Goal: Task Accomplishment & Management: Manage account settings

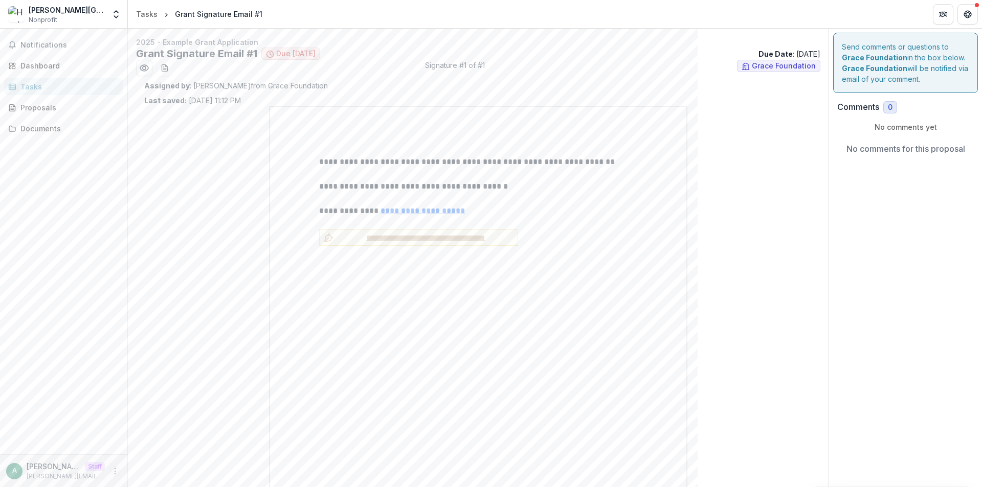
click at [116, 471] on icon "More" at bounding box center [115, 471] width 8 height 8
click at [149, 447] on link "Settings" at bounding box center [182, 449] width 109 height 17
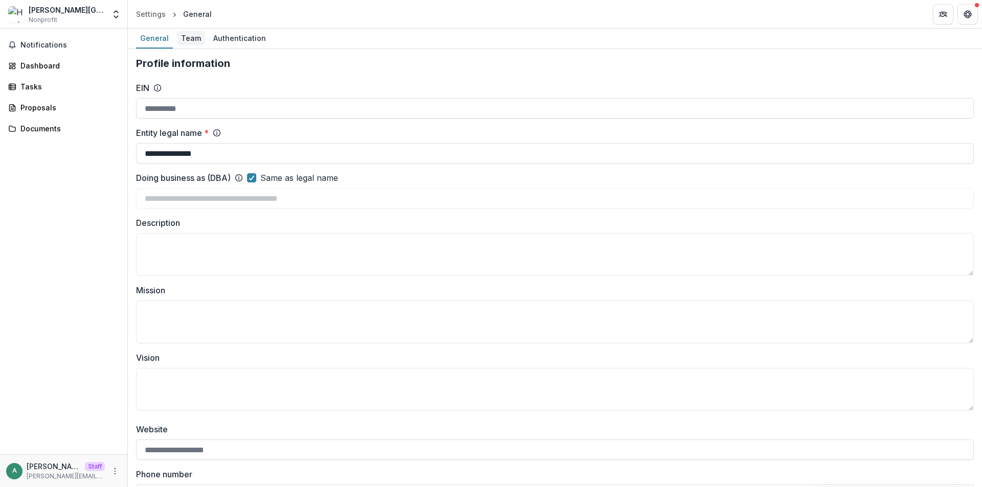
click at [191, 41] on div "Team" at bounding box center [191, 38] width 28 height 15
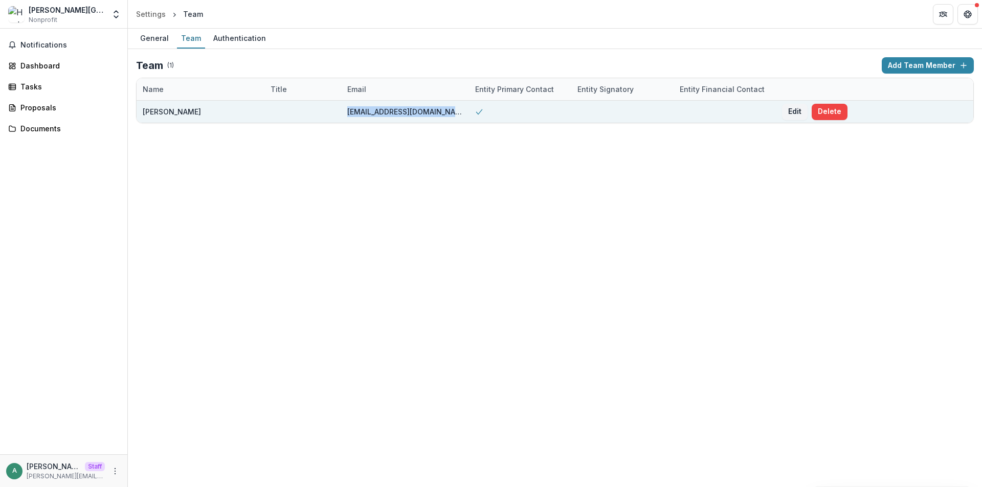
drag, startPoint x: 338, startPoint y: 111, endPoint x: 467, endPoint y: 116, distance: 129.4
click at [467, 116] on div "Charles Hackley charleshackley1873@gmail.com Edit Delete" at bounding box center [555, 112] width 837 height 22
copy div "charleshackley1873@gmail.com"
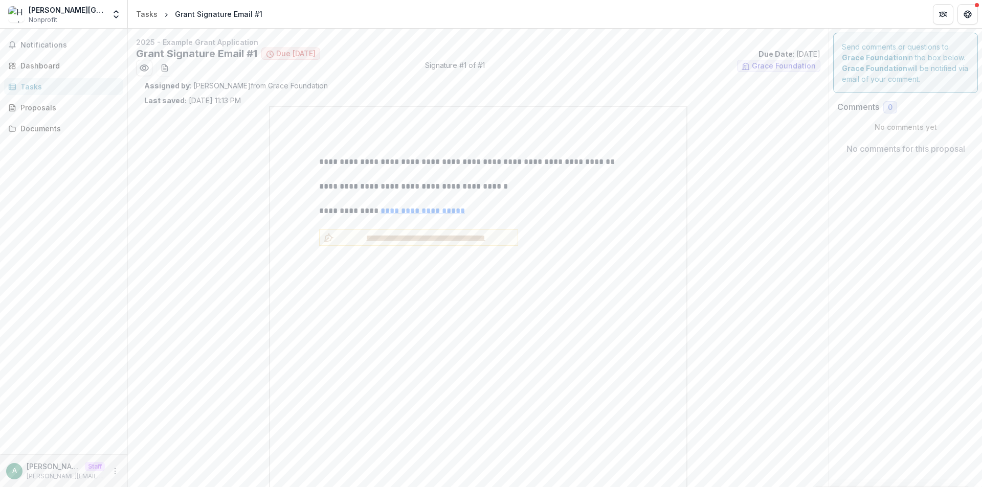
drag, startPoint x: 232, startPoint y: 104, endPoint x: 245, endPoint y: 103, distance: 13.3
click at [241, 103] on p "Last saved: Aug 15, 2025, 11:13 PM" at bounding box center [192, 100] width 97 height 11
drag, startPoint x: 301, startPoint y: 56, endPoint x: 283, endPoint y: 56, distance: 18.4
click at [283, 56] on span "Due today" at bounding box center [295, 54] width 39 height 9
click at [357, 66] on ul "Signature #1 of #1 Grace Foundation" at bounding box center [478, 68] width 684 height 16
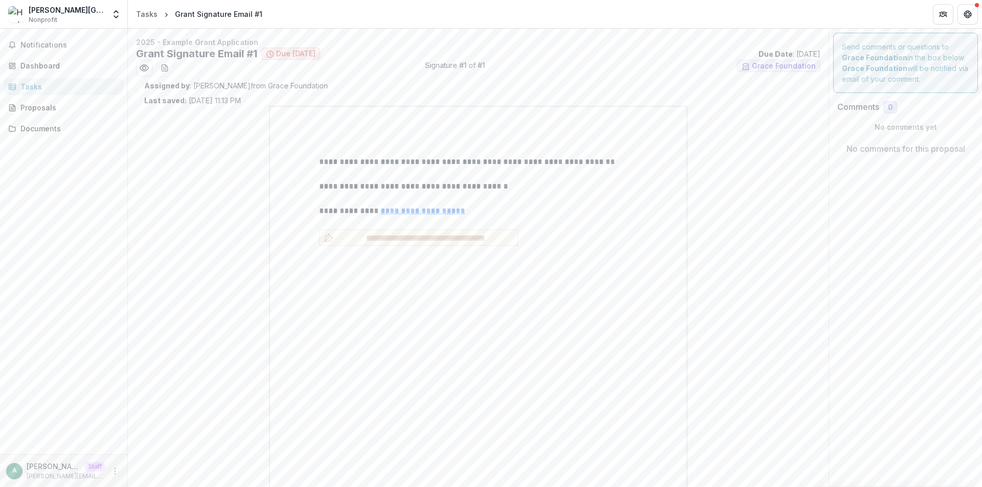
drag, startPoint x: 734, startPoint y: 53, endPoint x: 820, endPoint y: 56, distance: 86.0
click at [820, 56] on div "**********" at bounding box center [478, 362] width 701 height 651
click at [59, 110] on div "Proposals" at bounding box center [67, 107] width 95 height 11
drag, startPoint x: 134, startPoint y: 55, endPoint x: 262, endPoint y: 57, distance: 127.9
click at [262, 57] on div "**********" at bounding box center [478, 362] width 701 height 651
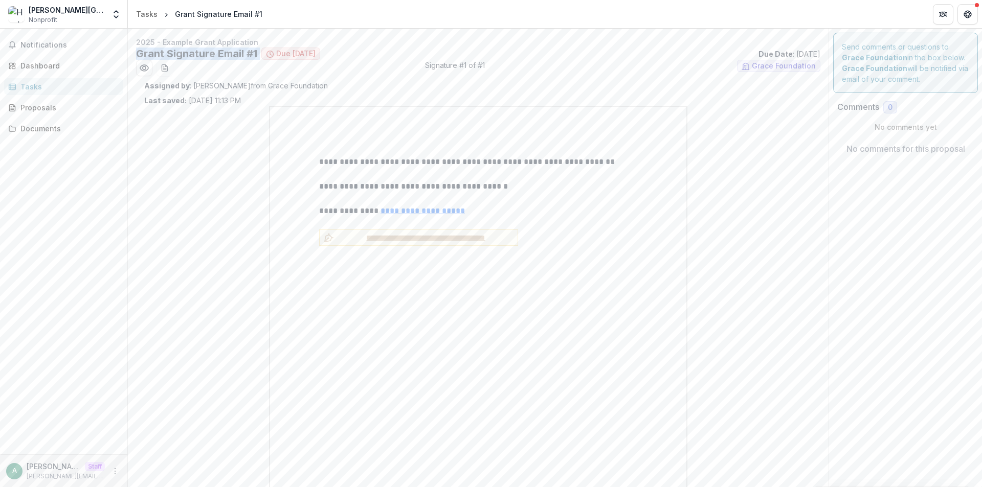
copy ul "Grant Signature Email #1"
click at [40, 104] on div "Proposals" at bounding box center [67, 107] width 95 height 11
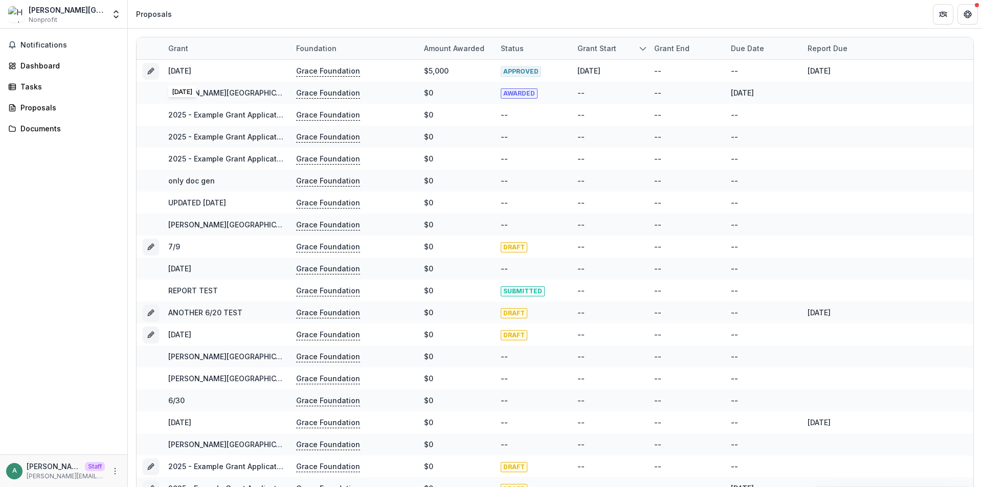
click at [204, 47] on div "Grant" at bounding box center [226, 48] width 128 height 22
click at [50, 83] on div "Tasks" at bounding box center [67, 86] width 95 height 11
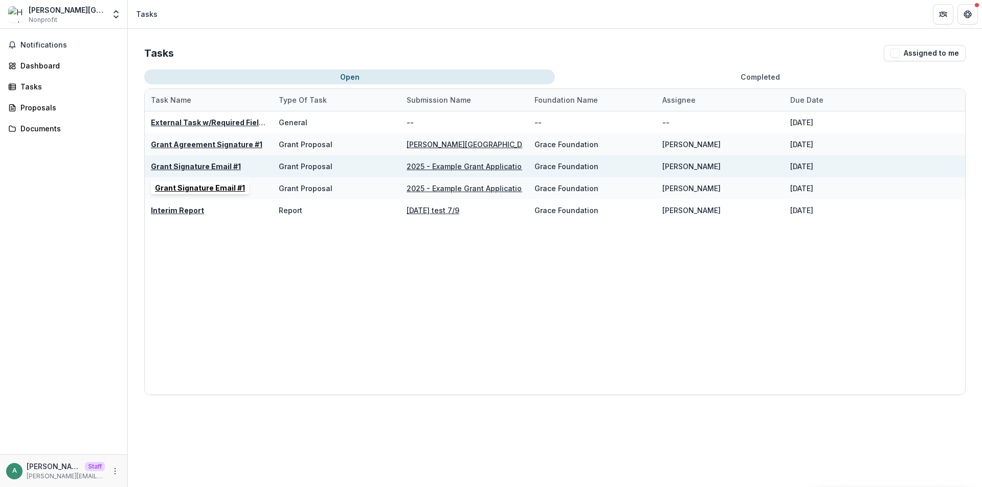
click at [198, 169] on u "Grant Signature Email #1" at bounding box center [196, 166] width 90 height 9
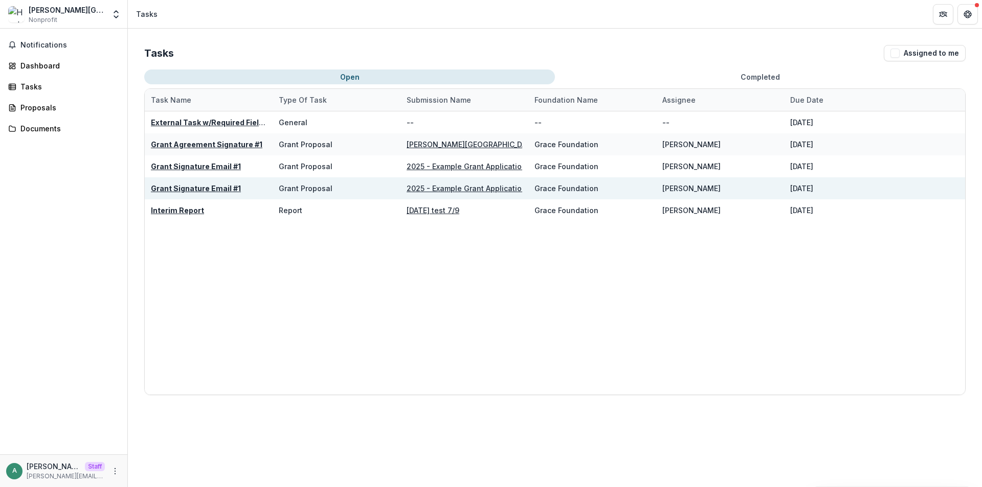
click at [199, 192] on u "Grant Signature Email #1" at bounding box center [196, 188] width 90 height 9
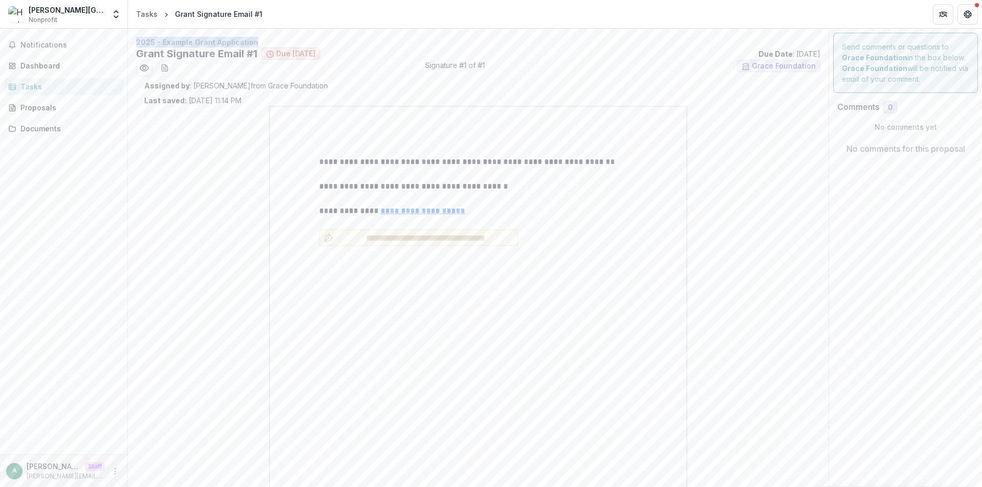
drag, startPoint x: 136, startPoint y: 42, endPoint x: 268, endPoint y: 40, distance: 132.4
click at [268, 40] on div "**********" at bounding box center [478, 362] width 701 height 651
copy p "2025 - Example Grant Application"
click at [45, 107] on div "Proposals" at bounding box center [67, 107] width 95 height 11
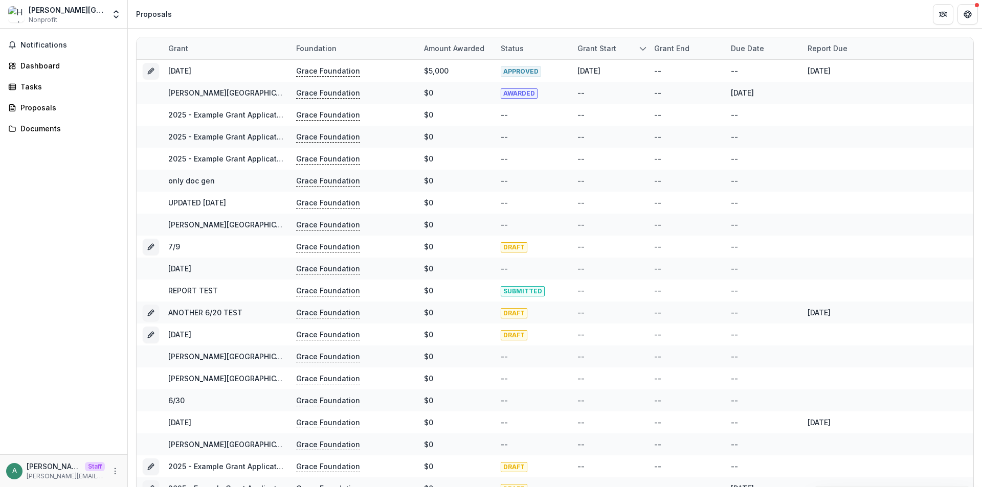
click at [193, 46] on div "Grant" at bounding box center [226, 48] width 128 height 22
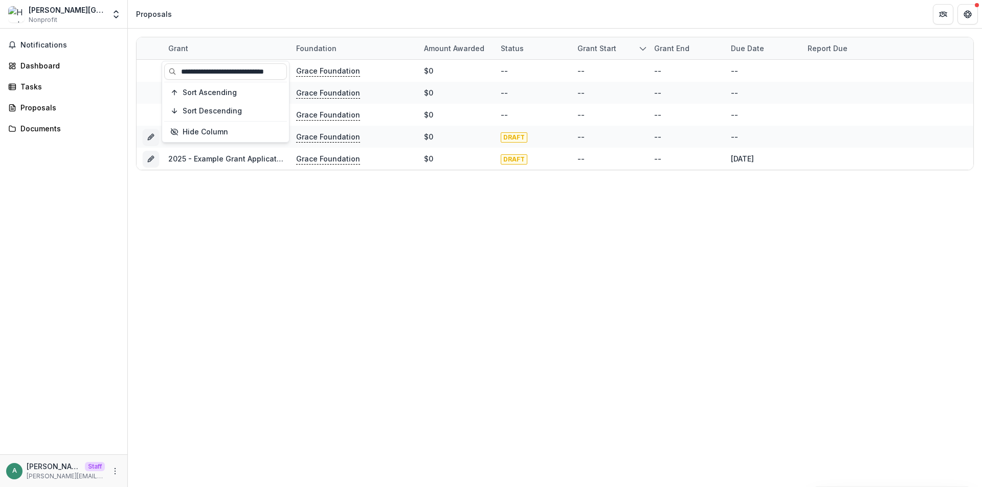
type input "**********"
click at [235, 11] on header "Proposals" at bounding box center [555, 14] width 854 height 28
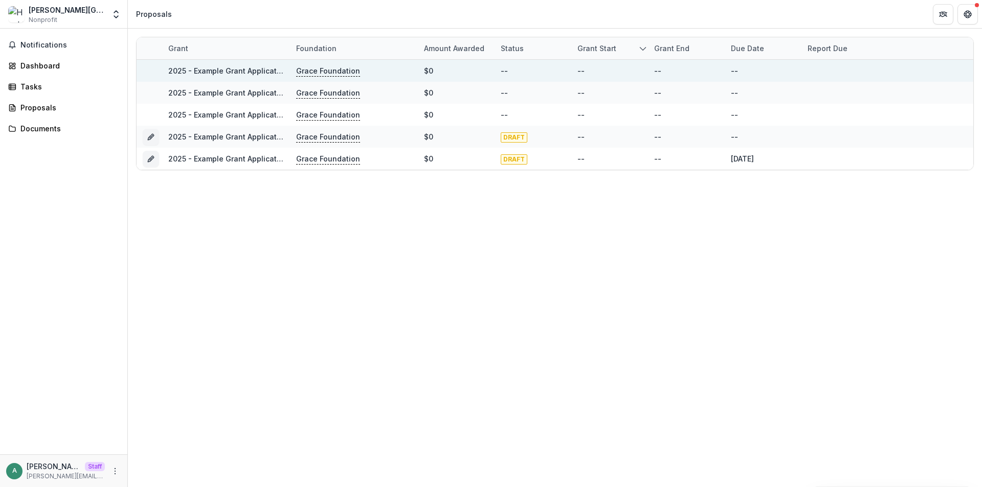
click at [230, 68] on link "2025 - Example Grant Application" at bounding box center [228, 70] width 120 height 9
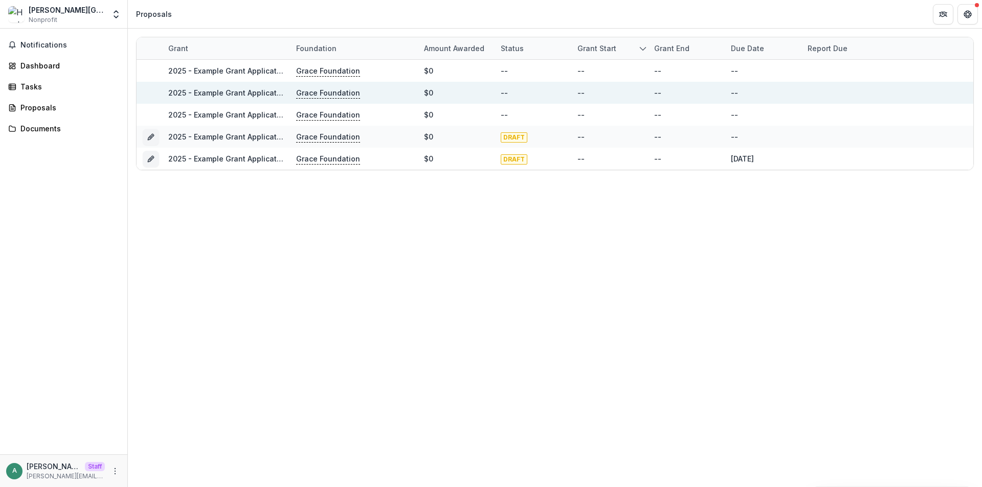
click at [228, 91] on link "2025 - Example Grant Application" at bounding box center [228, 92] width 120 height 9
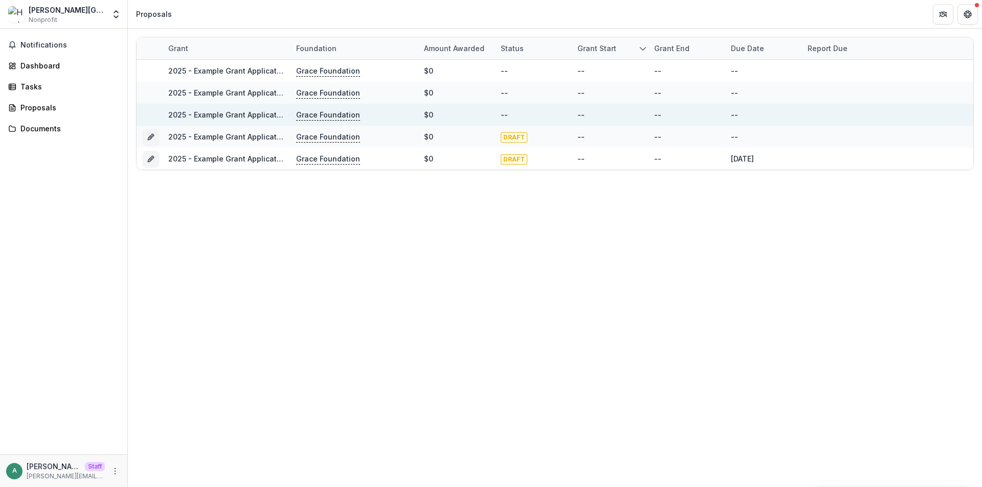
click at [225, 115] on link "2025 - Example Grant Application" at bounding box center [228, 114] width 120 height 9
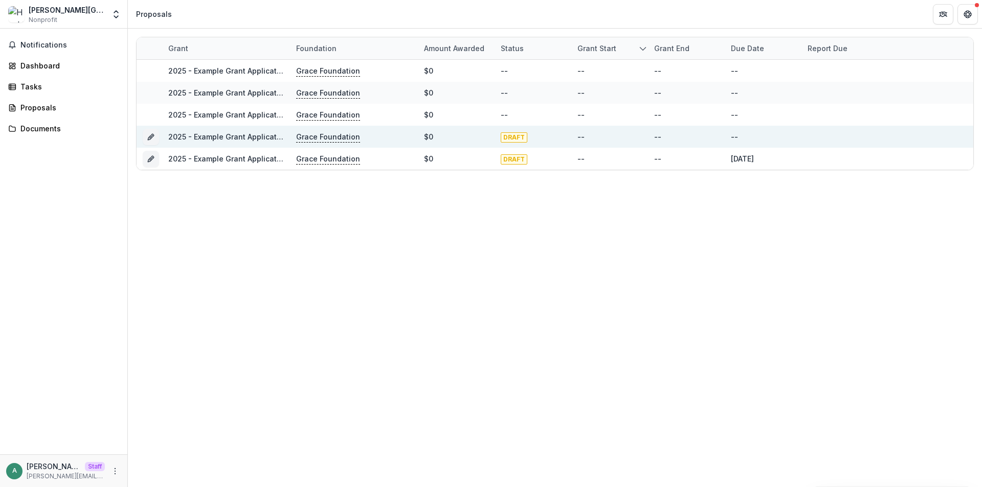
click at [229, 134] on link "2025 - Example Grant Application" at bounding box center [228, 136] width 120 height 9
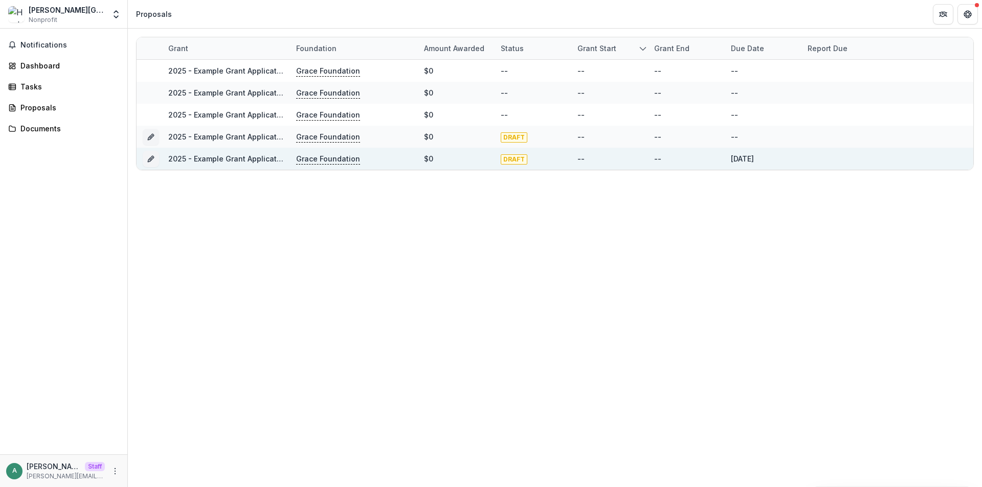
click at [231, 156] on link "2025 - Example Grant Application" at bounding box center [228, 158] width 120 height 9
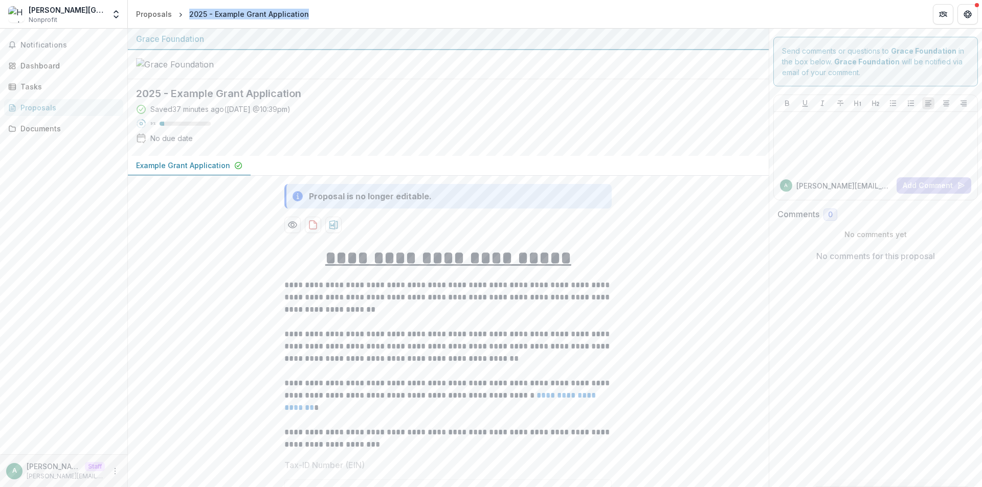
drag, startPoint x: 317, startPoint y: 20, endPoint x: 186, endPoint y: 21, distance: 130.9
click at [186, 21] on header "Proposals 2025 - Example Grant Application" at bounding box center [555, 14] width 854 height 28
copy div "2025 - Example Grant Application"
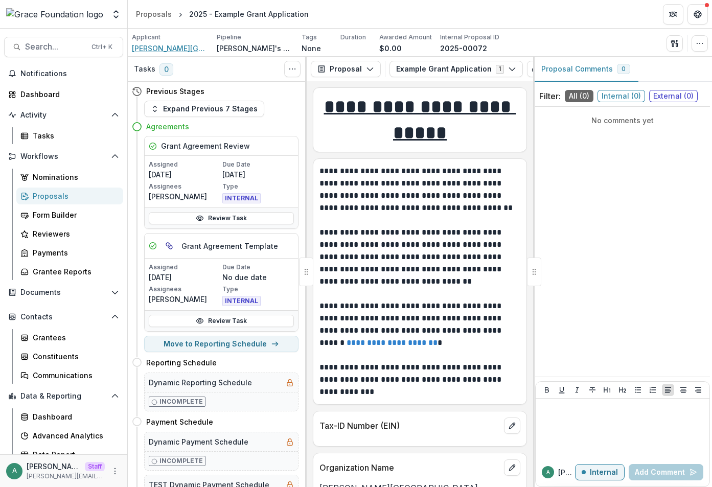
click at [163, 51] on span "Hackley Library" at bounding box center [170, 48] width 77 height 11
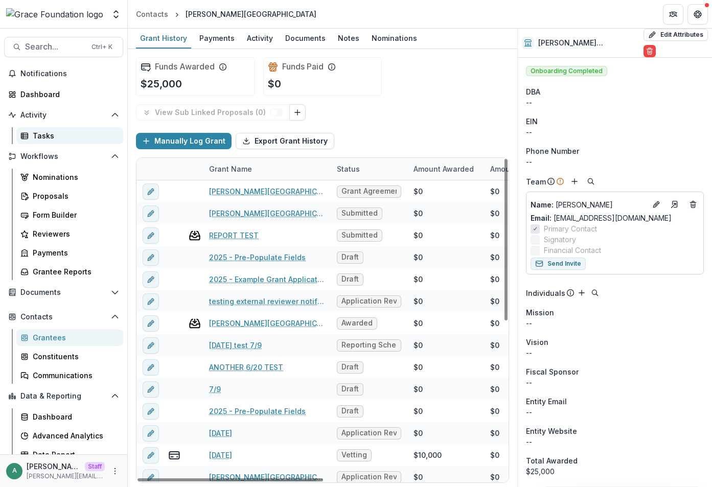
click at [49, 138] on div "Tasks" at bounding box center [74, 135] width 82 height 11
click at [267, 169] on div "Grant Name" at bounding box center [267, 169] width 128 height 22
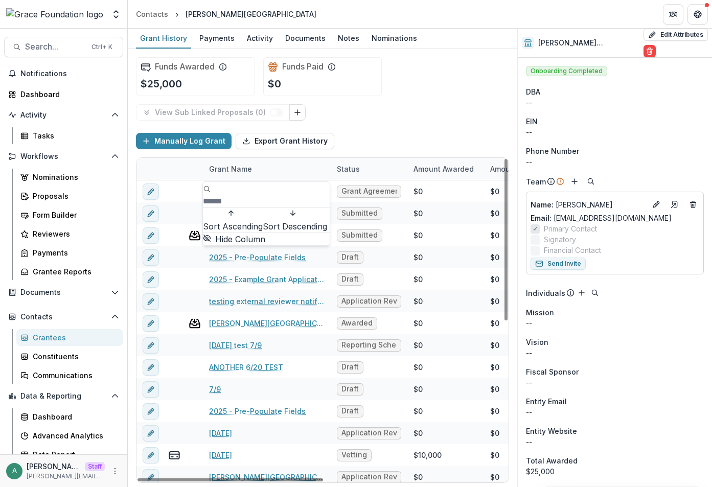
click at [235, 195] on input at bounding box center [244, 201] width 82 height 12
paste input "**********"
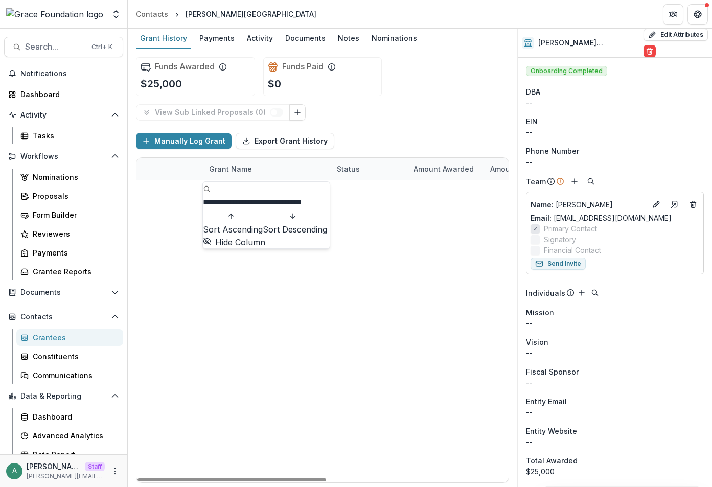
type input "**********"
click at [355, 131] on div "Manually Log Grant Export Grant History" at bounding box center [322, 141] width 373 height 33
click at [255, 238] on link "2025 - Example Grant Application" at bounding box center [267, 235] width 116 height 11
click at [258, 256] on link "2025 - Example Grant Application" at bounding box center [267, 257] width 116 height 11
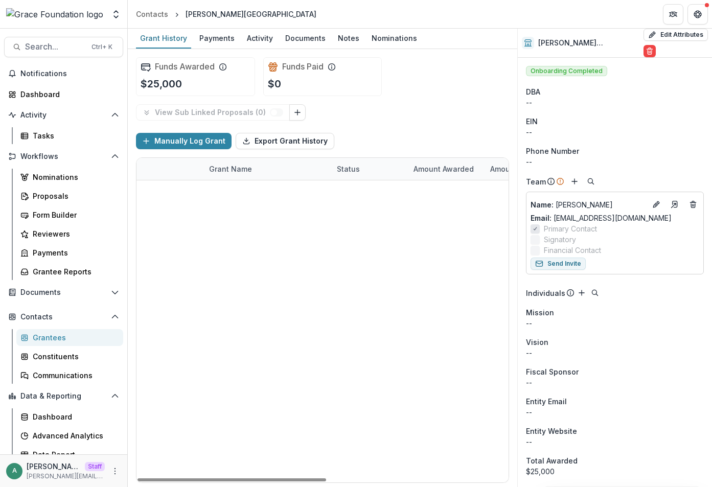
click at [262, 277] on link "2025 - Example Grant Application" at bounding box center [267, 279] width 116 height 11
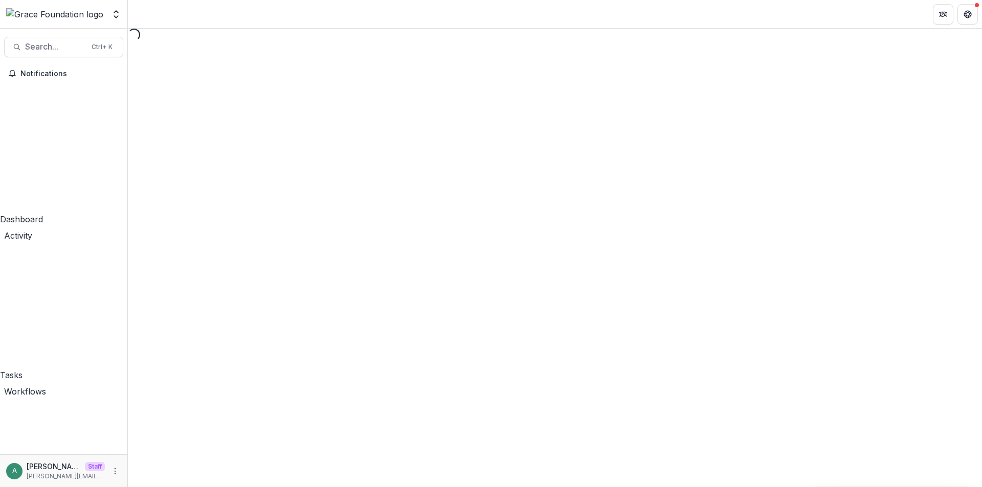
select select "********"
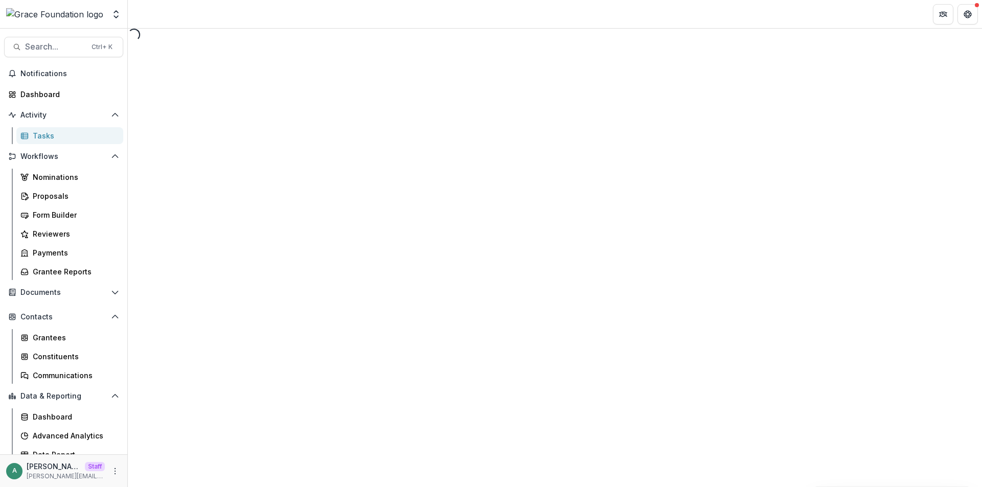
select select "********"
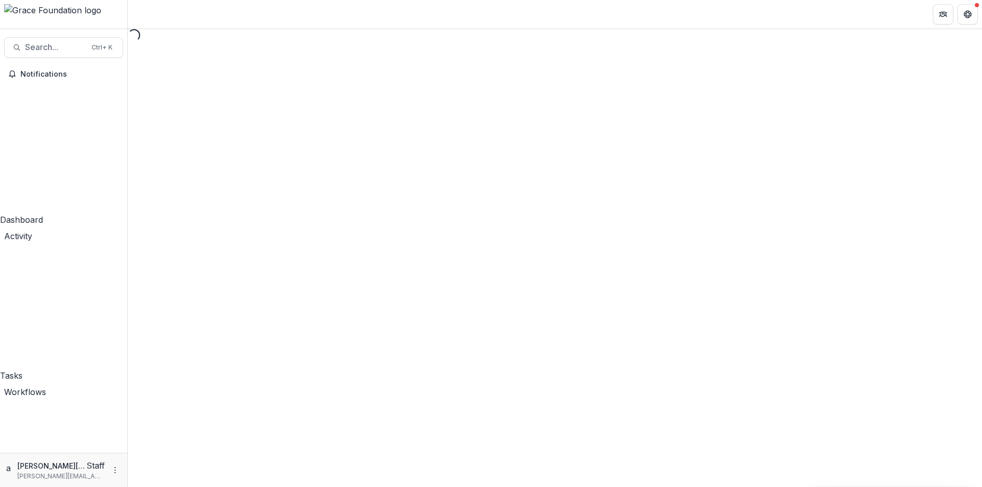
select select "********"
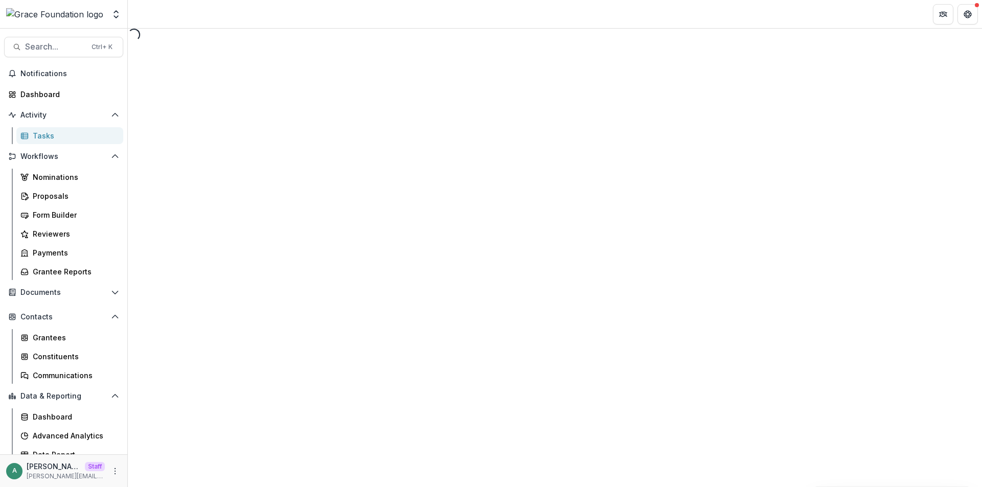
select select "********"
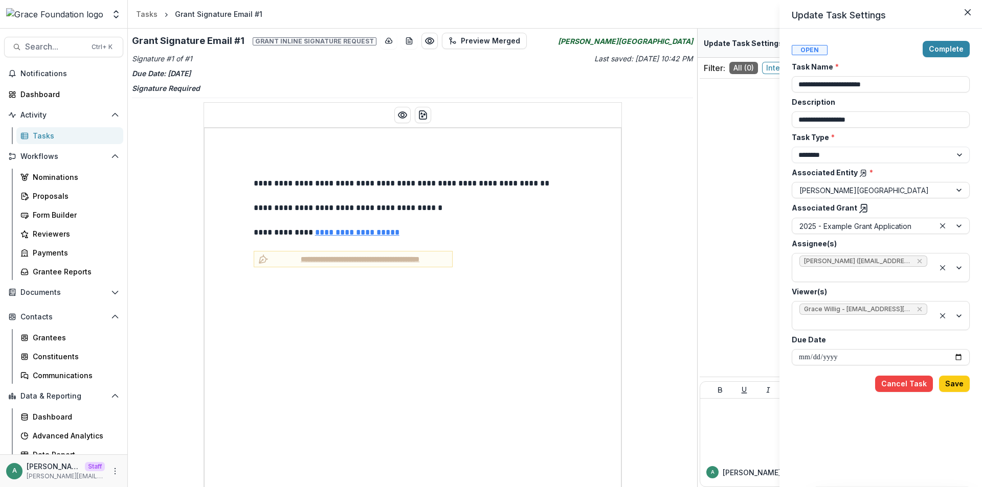
click at [861, 207] on icon at bounding box center [864, 209] width 10 height 10
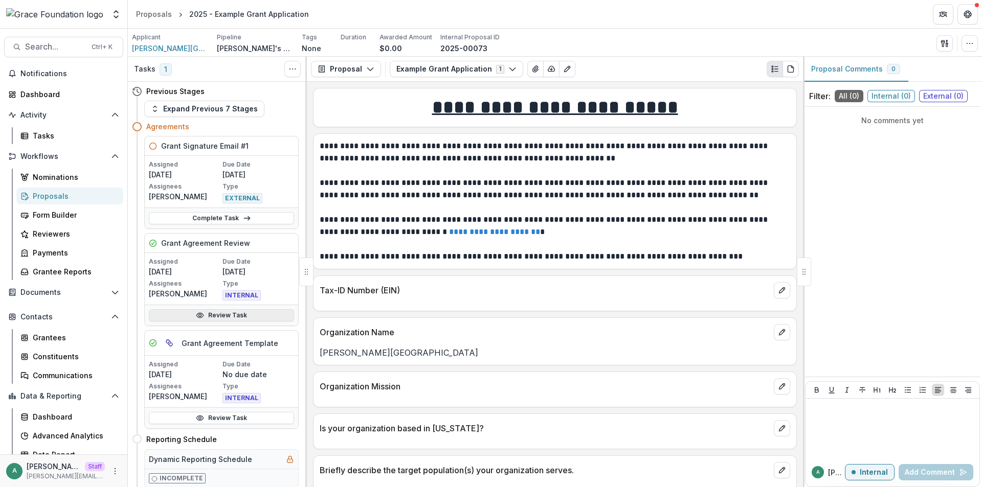
click at [232, 313] on link "Review Task" at bounding box center [221, 315] width 145 height 12
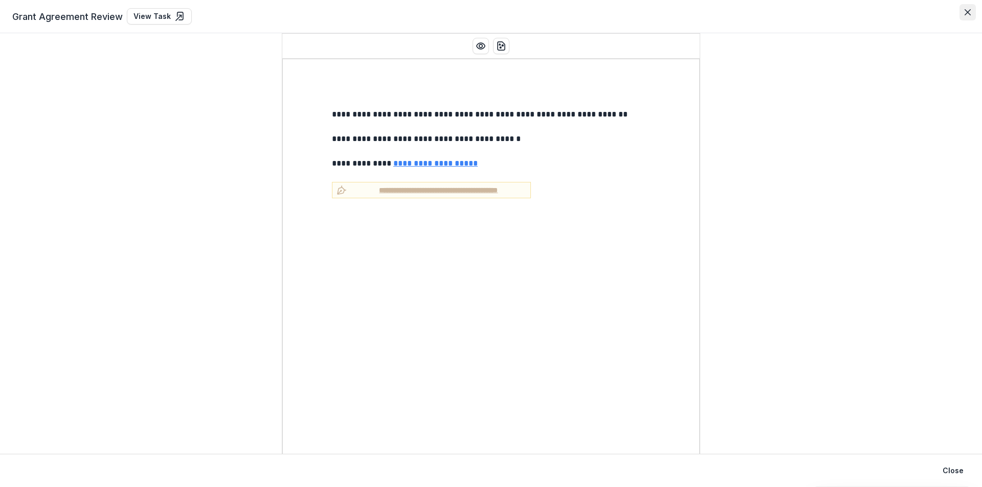
click at [966, 13] on icon "Close" at bounding box center [967, 12] width 6 height 6
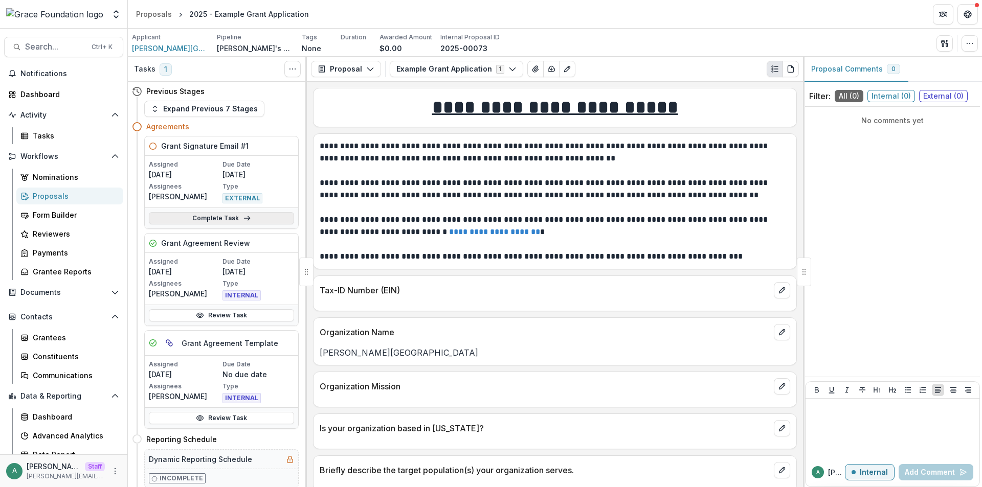
click at [218, 218] on link "Complete Task" at bounding box center [221, 218] width 145 height 12
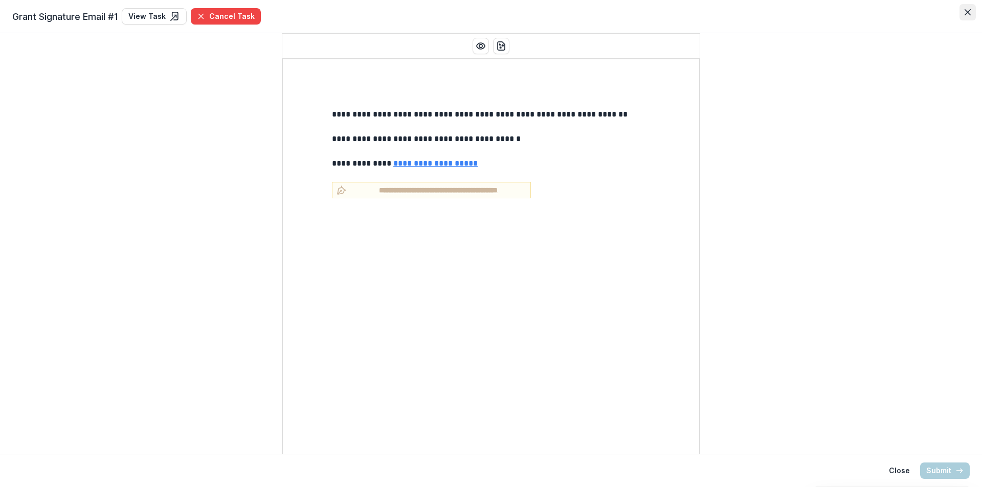
click at [969, 8] on button "Close" at bounding box center [967, 12] width 16 height 16
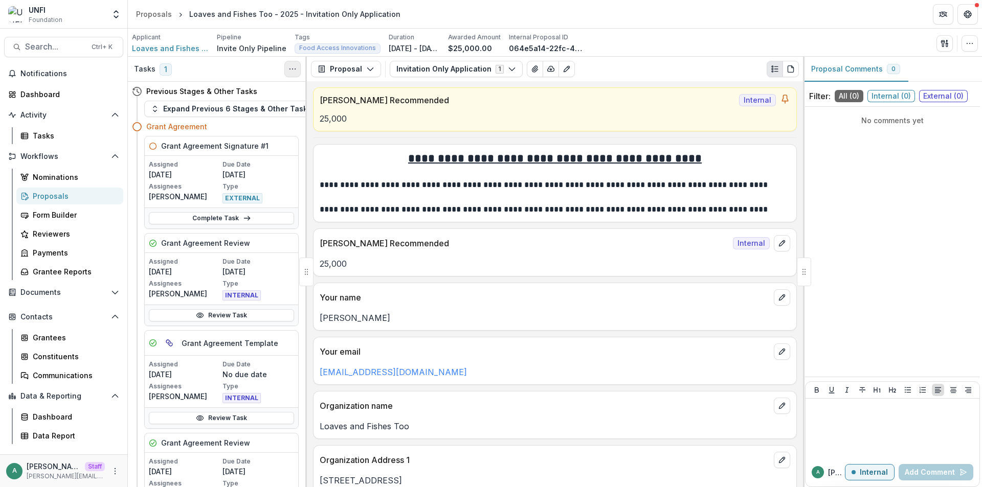
click at [299, 67] on button "Toggle View Cancelled Tasks" at bounding box center [292, 69] width 16 height 16
click at [243, 217] on icon at bounding box center [247, 218] width 8 height 8
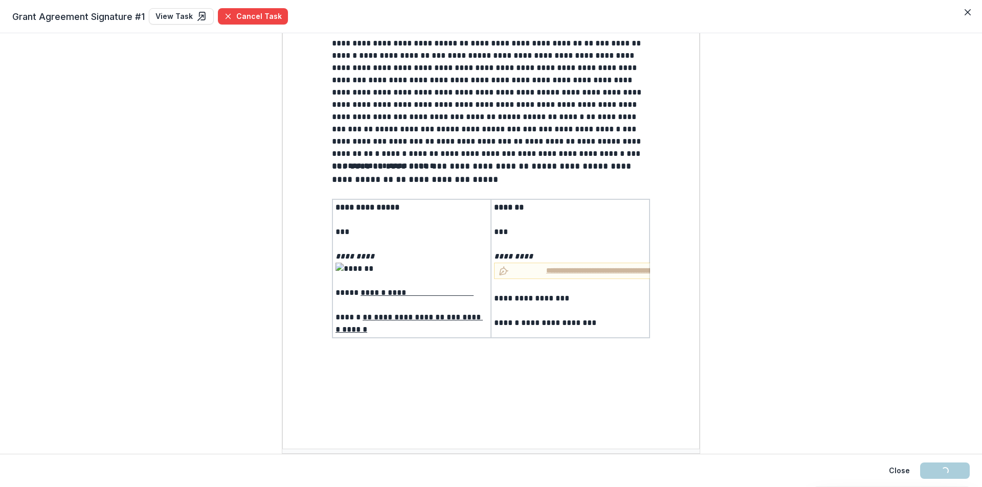
scroll to position [2021, 0]
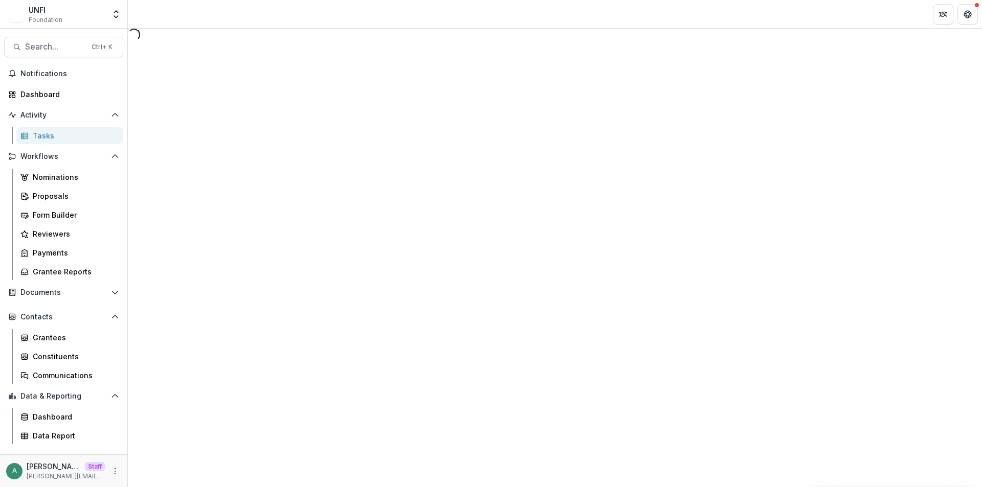
select select "********"
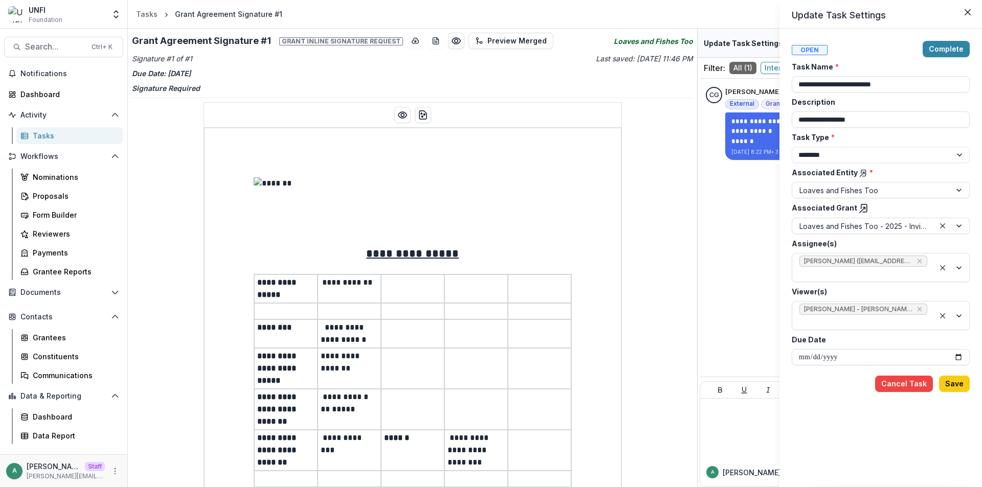
drag, startPoint x: 859, startPoint y: 209, endPoint x: 859, endPoint y: 172, distance: 36.3
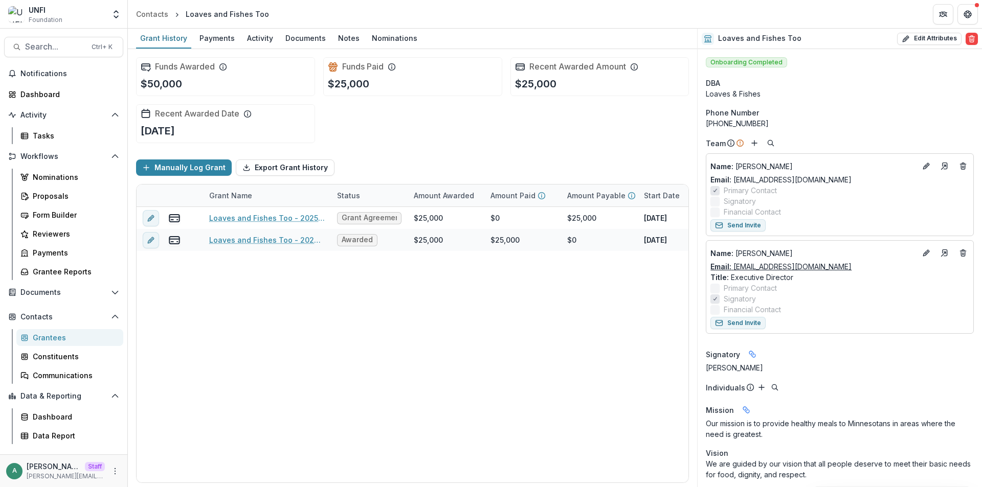
drag, startPoint x: 861, startPoint y: 265, endPoint x: 733, endPoint y: 269, distance: 127.9
click at [733, 269] on div "Email: kbenson@loavesandfishesmn.org" at bounding box center [839, 266] width 259 height 11
copy link "kbenson@loavesandfishesmn.org"
click at [479, 155] on div "Manually Log Grant Export Grant History" at bounding box center [412, 167] width 553 height 33
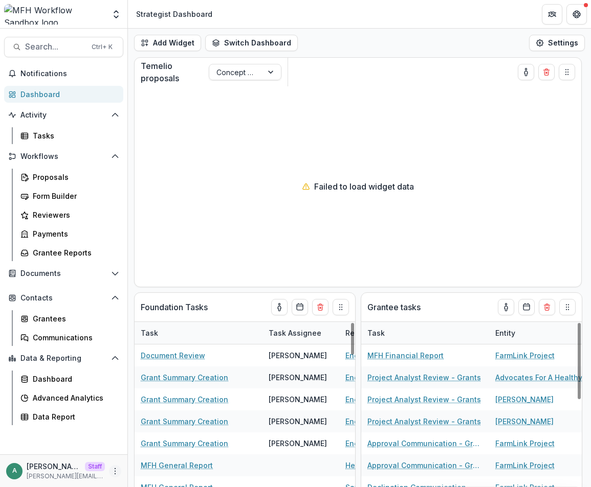
click at [115, 470] on icon "More" at bounding box center [115, 471] width 8 height 8
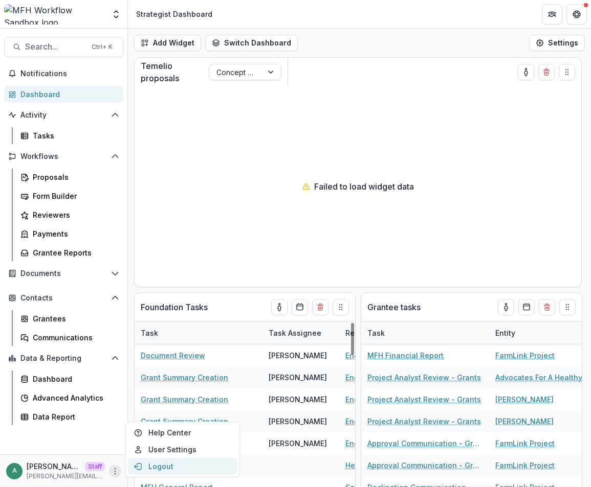
click at [161, 462] on button "Logout" at bounding box center [182, 466] width 109 height 17
